Goal: Browse casually

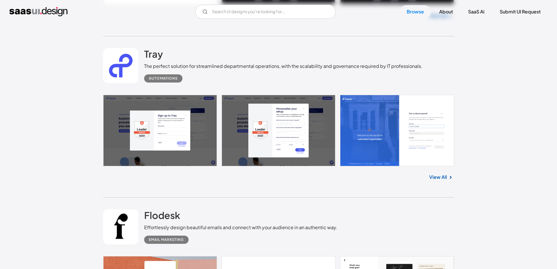
scroll to position [955, 0]
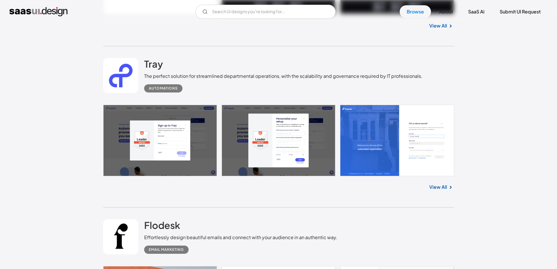
click at [443, 189] on link "View All" at bounding box center [438, 186] width 18 height 7
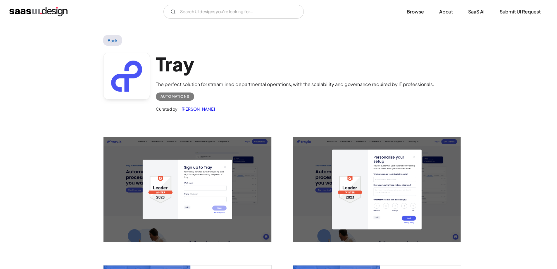
click at [115, 38] on link "Back" at bounding box center [112, 40] width 19 height 11
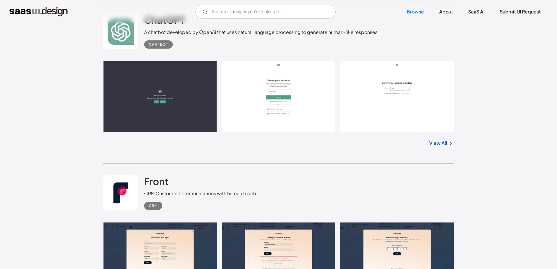
scroll to position [4709, 0]
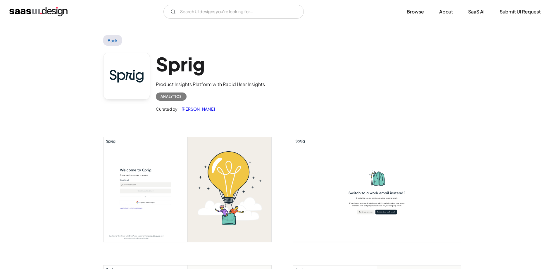
click at [118, 38] on link "Back" at bounding box center [112, 40] width 19 height 11
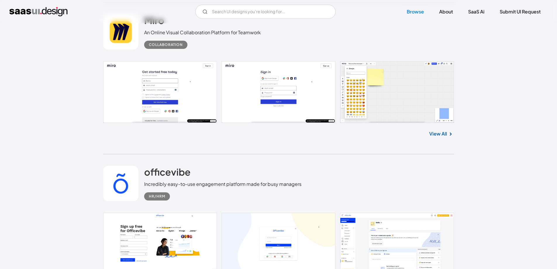
scroll to position [5492, 0]
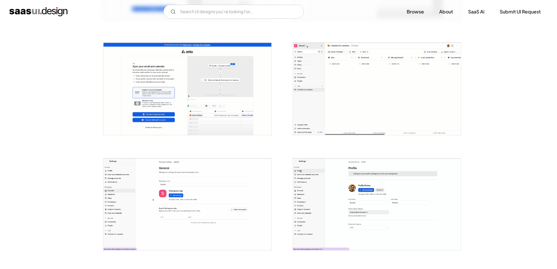
scroll to position [341, 0]
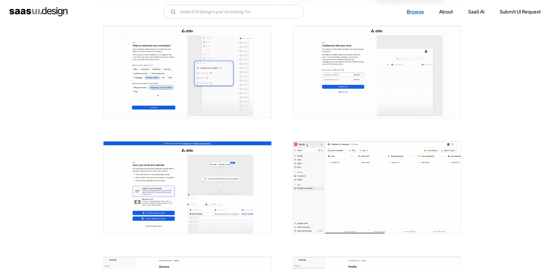
click at [407, 16] on link "Browse" at bounding box center [415, 11] width 31 height 13
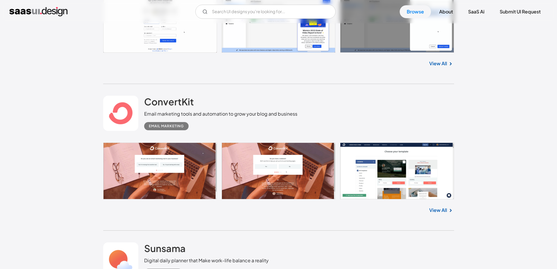
scroll to position [6347, 0]
